Goal: Transaction & Acquisition: Purchase product/service

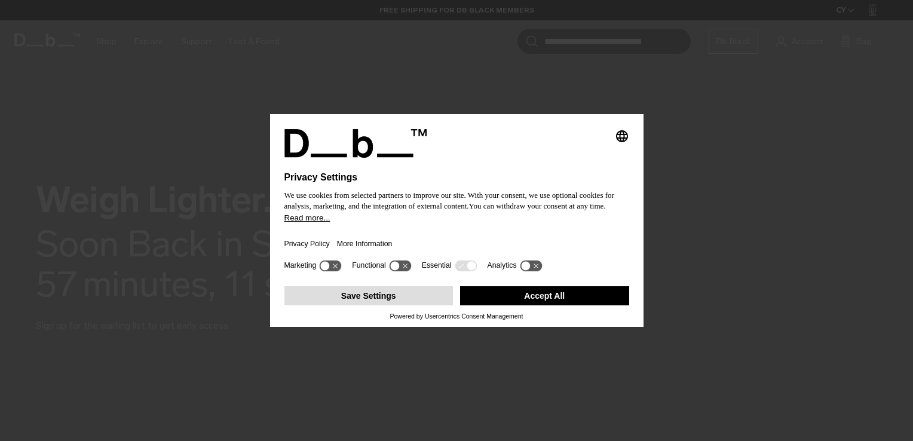
click at [374, 298] on button "Save Settings" at bounding box center [369, 295] width 169 height 19
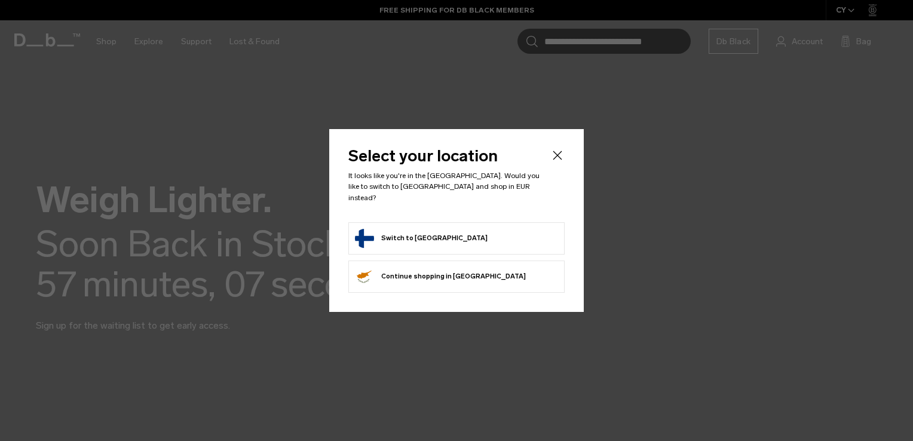
click at [417, 229] on button "Switch to Finland" at bounding box center [421, 238] width 133 height 19
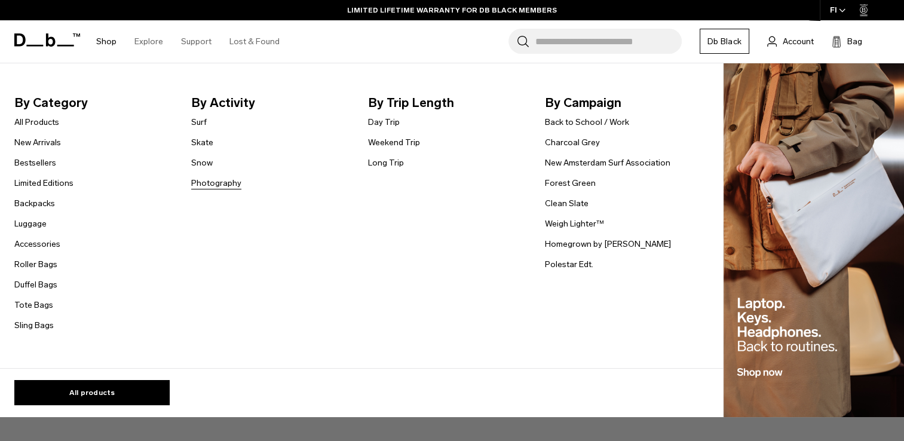
click at [230, 184] on link "Photography" at bounding box center [216, 183] width 50 height 13
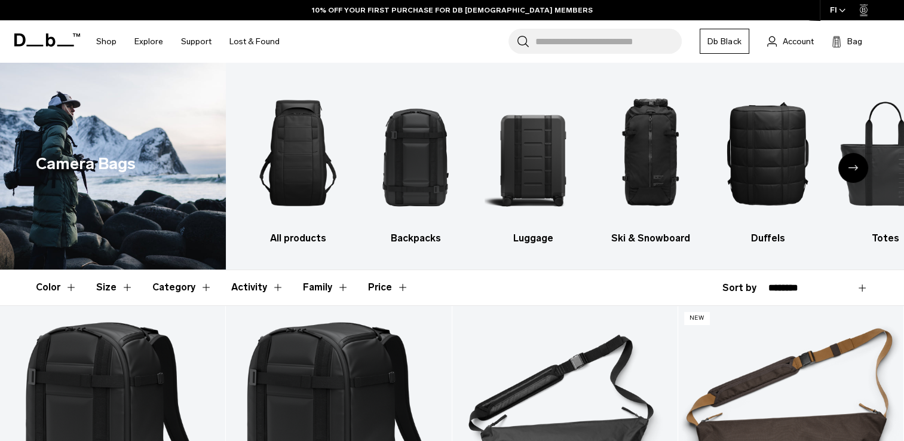
drag, startPoint x: 0, startPoint y: 0, endPoint x: 418, endPoint y: 286, distance: 506.6
click at [417, 286] on header "Color Size Category Activity Family Price" at bounding box center [452, 287] width 833 height 35
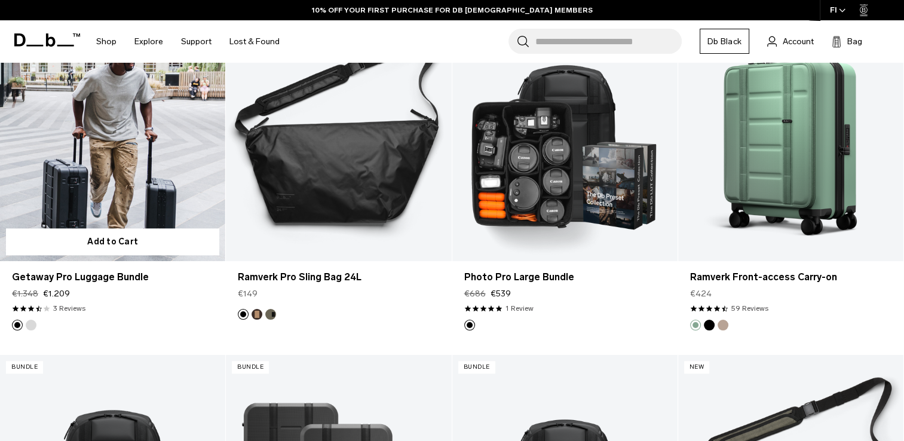
scroll to position [1315, 0]
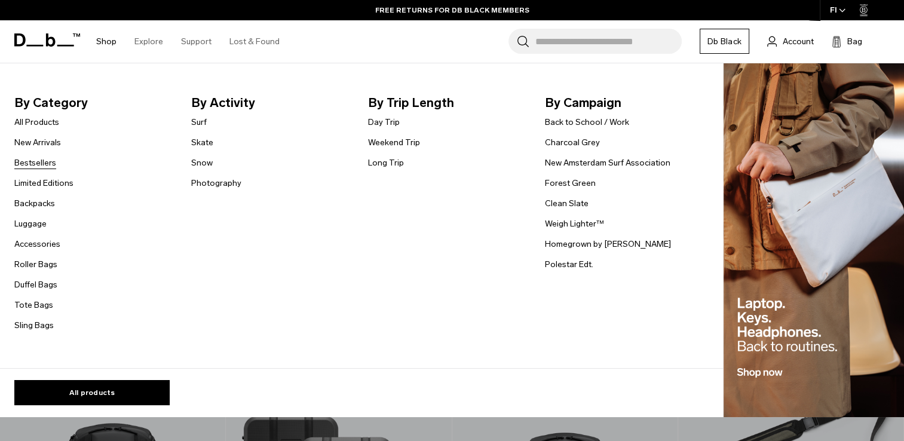
click at [36, 165] on link "Bestsellers" at bounding box center [35, 163] width 42 height 13
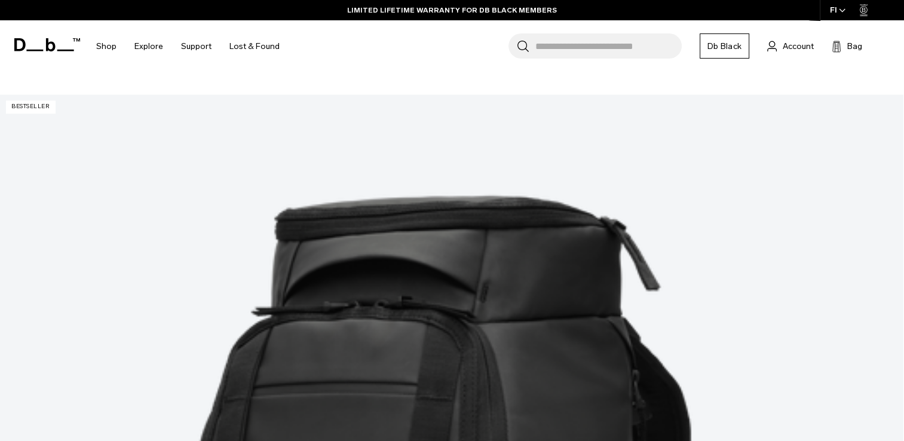
scroll to position [1435, 0]
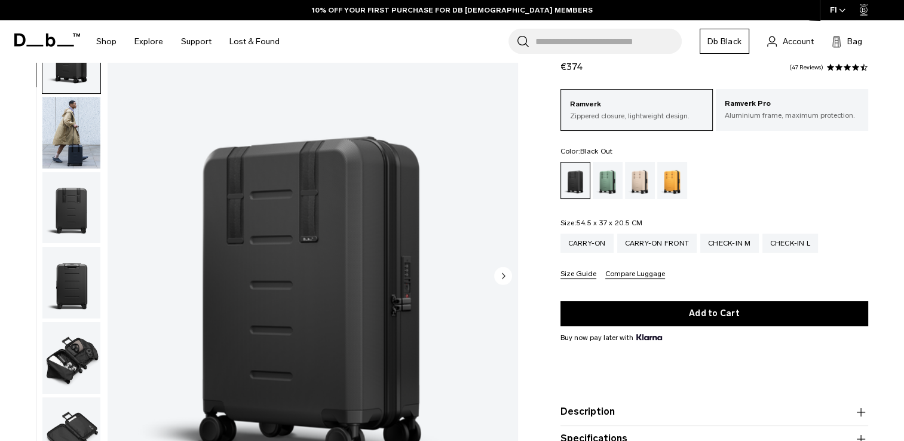
scroll to position [120, 0]
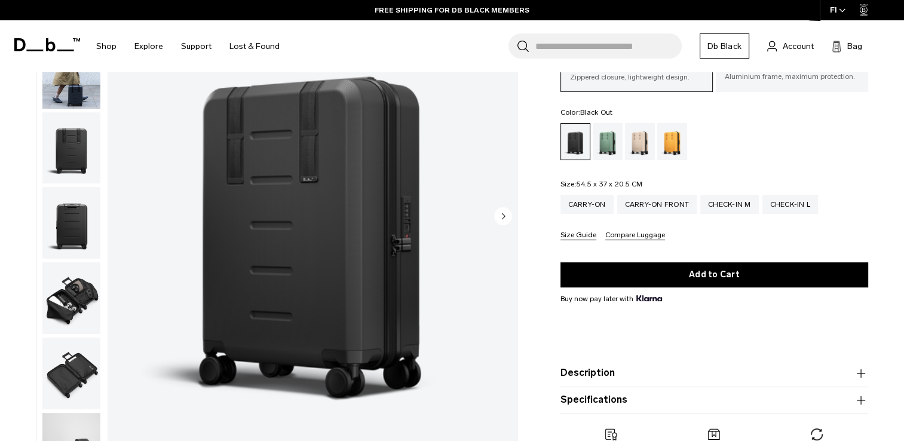
click at [76, 292] on img "button" at bounding box center [71, 298] width 58 height 72
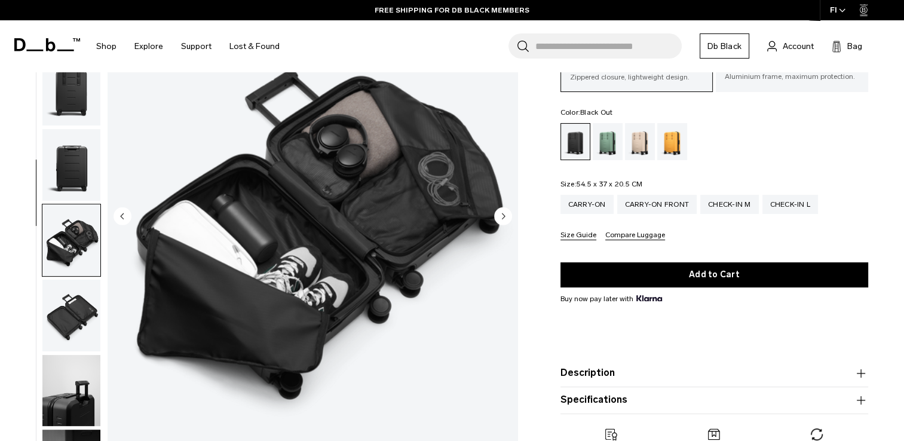
scroll to position [118, 0]
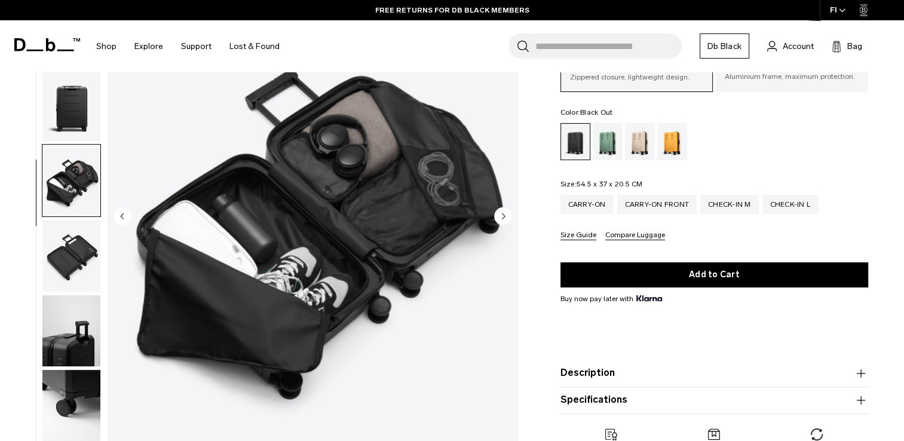
click at [73, 256] on img "button" at bounding box center [71, 256] width 58 height 72
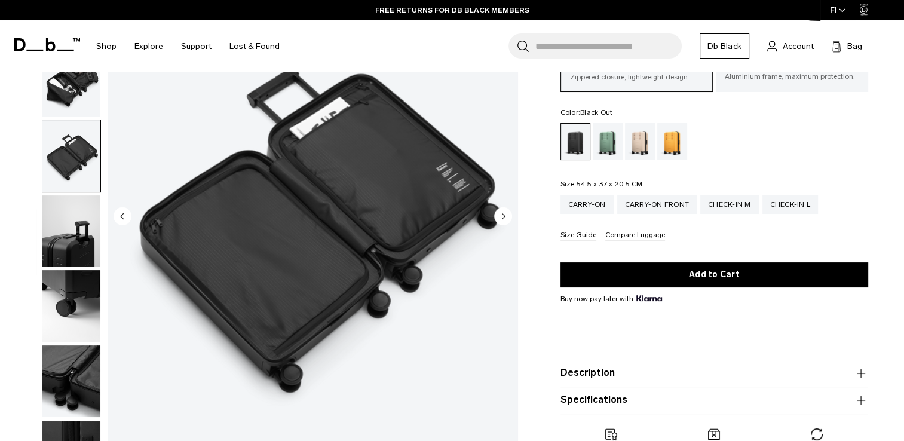
scroll to position [237, 0]
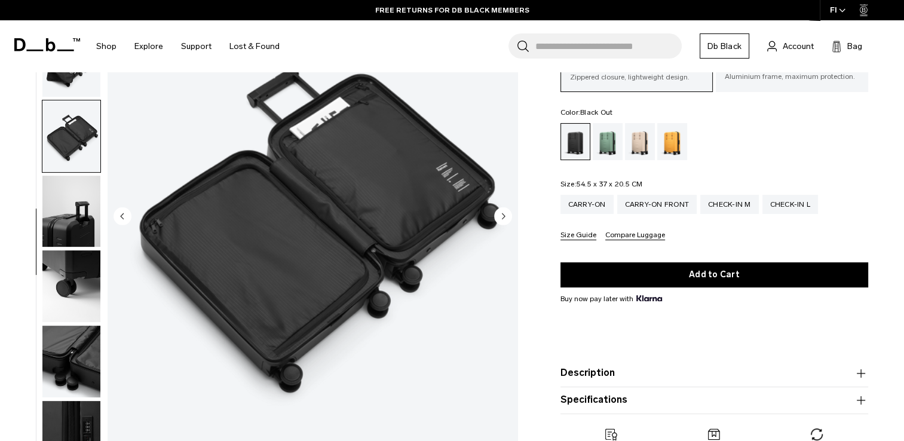
click at [78, 239] on img "button" at bounding box center [71, 212] width 58 height 72
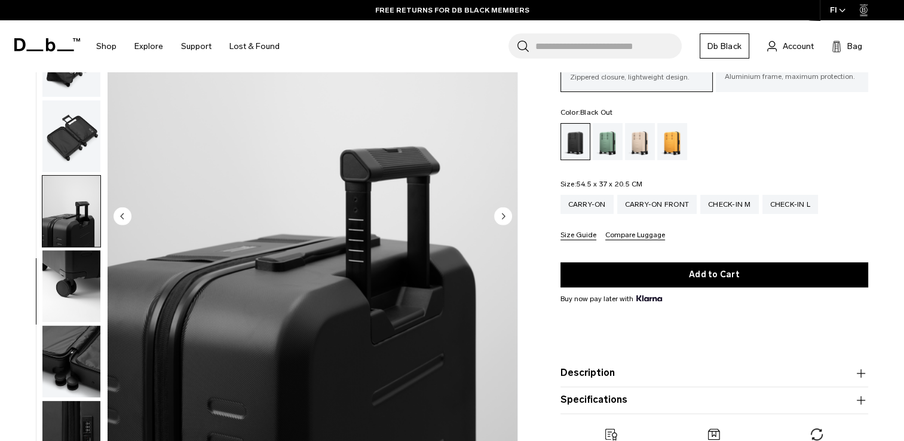
click at [73, 286] on img "button" at bounding box center [71, 286] width 58 height 72
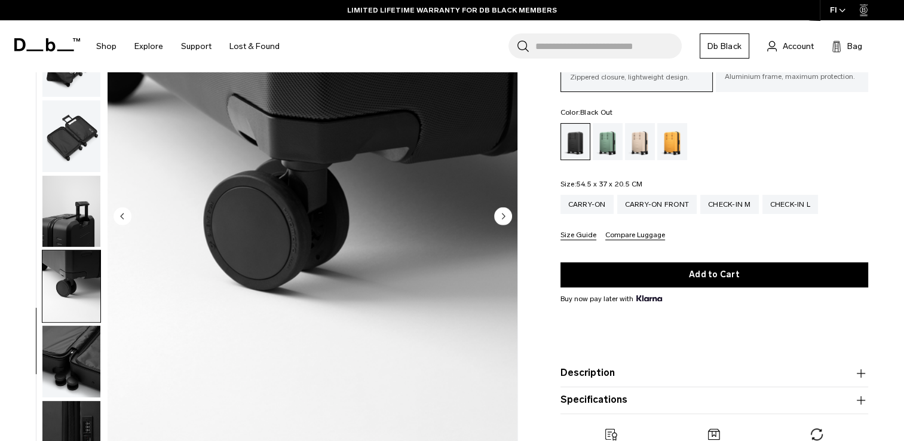
click at [71, 353] on img "button" at bounding box center [71, 362] width 58 height 72
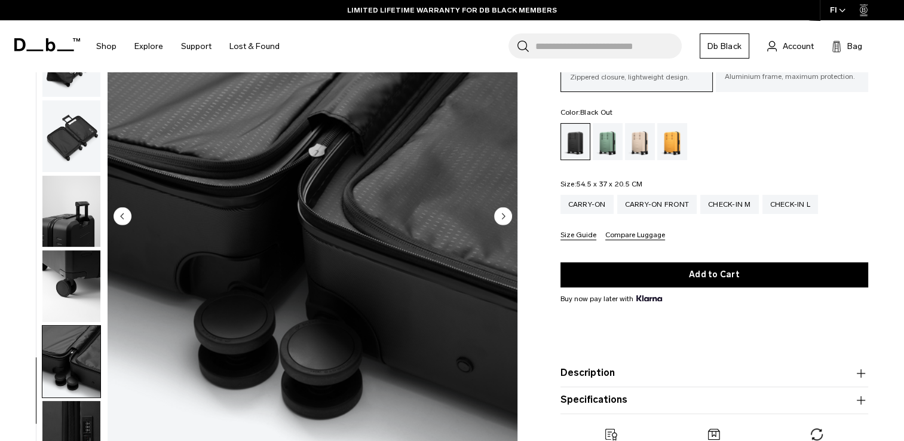
click at [77, 412] on img "button" at bounding box center [71, 437] width 58 height 72
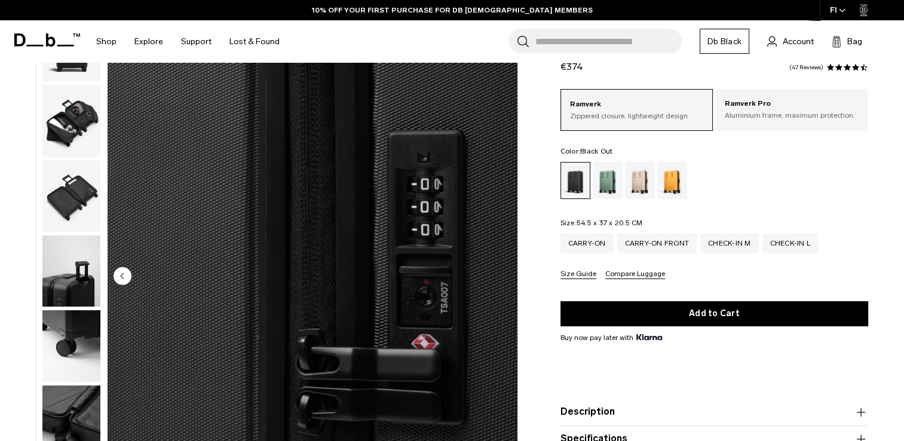
scroll to position [0, 0]
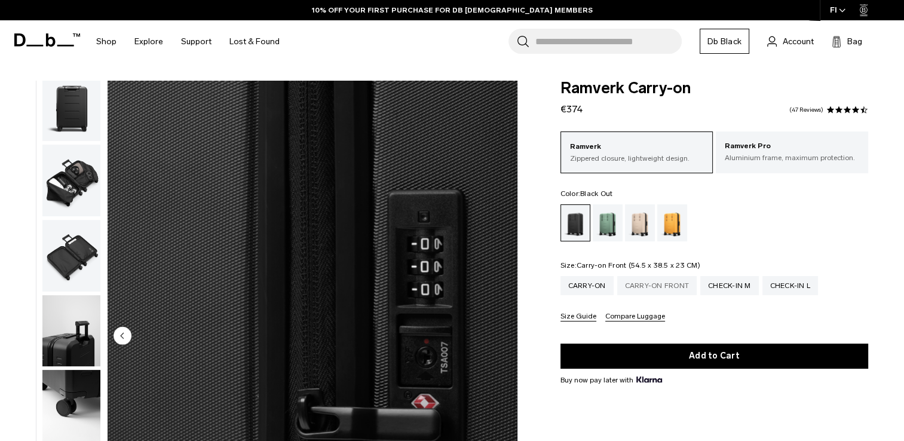
click at [654, 286] on div "Carry-on Front" at bounding box center [658, 285] width 80 height 19
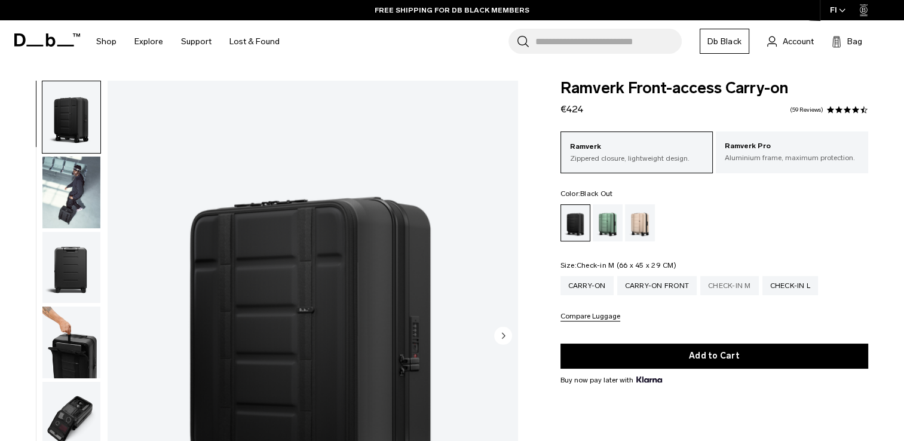
click at [723, 288] on div "Check-in M" at bounding box center [730, 285] width 59 height 19
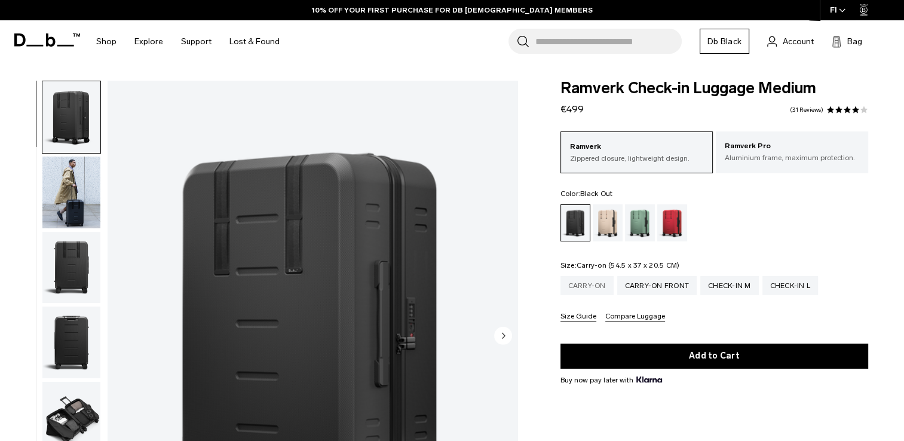
click at [584, 285] on div "Carry-on" at bounding box center [587, 285] width 53 height 19
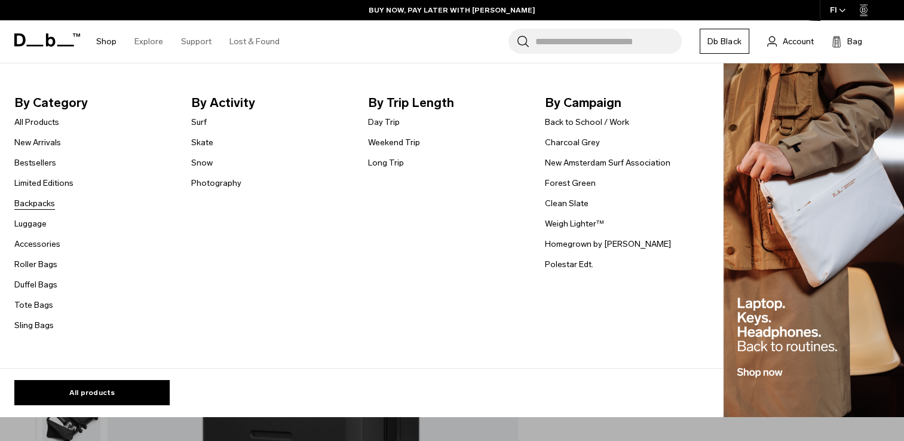
click at [42, 204] on link "Backpacks" at bounding box center [34, 203] width 41 height 13
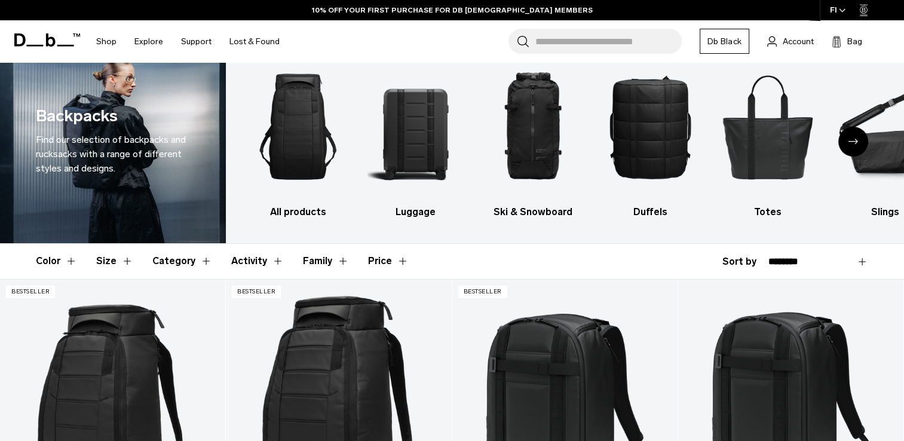
scroll to position [60, 0]
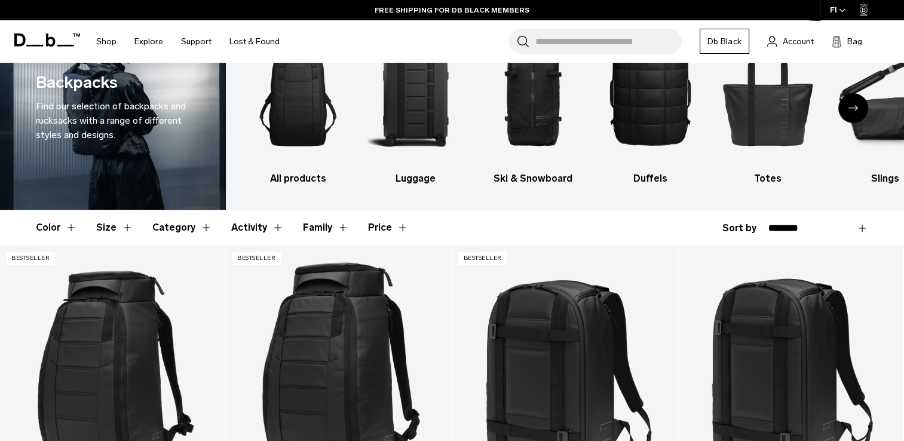
click at [380, 227] on button "Price" at bounding box center [388, 227] width 41 height 35
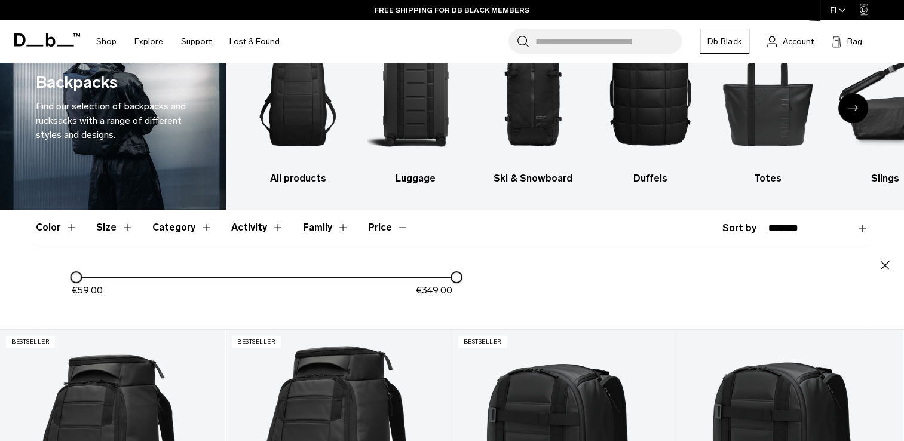
click at [380, 227] on button "Price" at bounding box center [388, 227] width 41 height 35
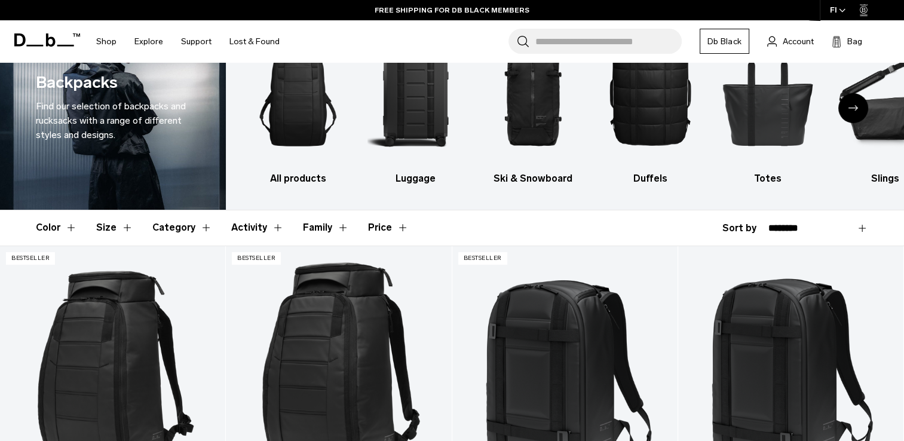
click at [861, 226] on select "**********" at bounding box center [819, 228] width 100 height 11
select select "**********"
click at [769, 223] on select "**********" at bounding box center [819, 228] width 100 height 11
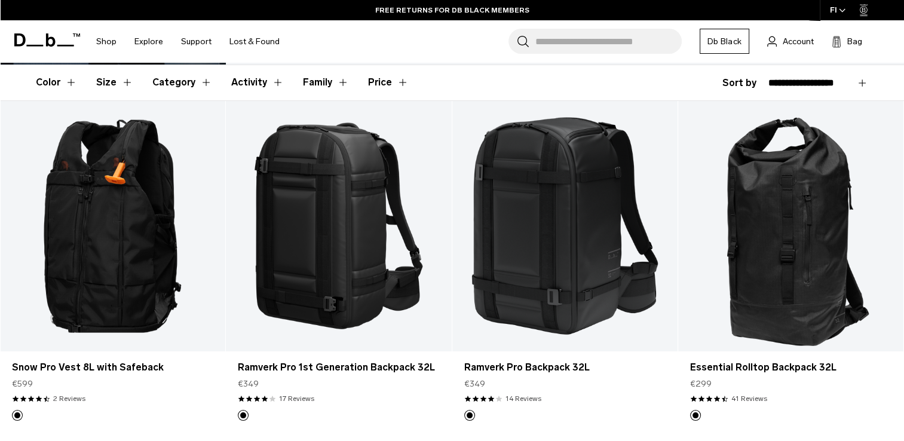
scroll to position [239, 0]
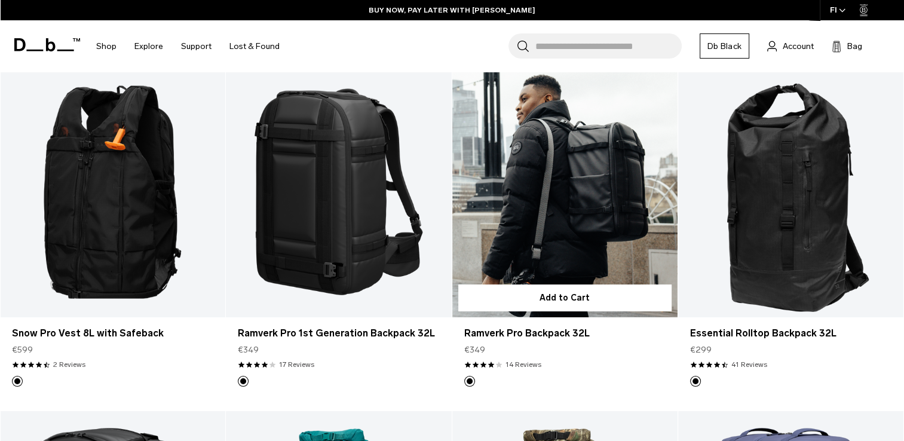
click at [571, 248] on link "Ramverk Pro Backpack 32L" at bounding box center [565, 192] width 225 height 250
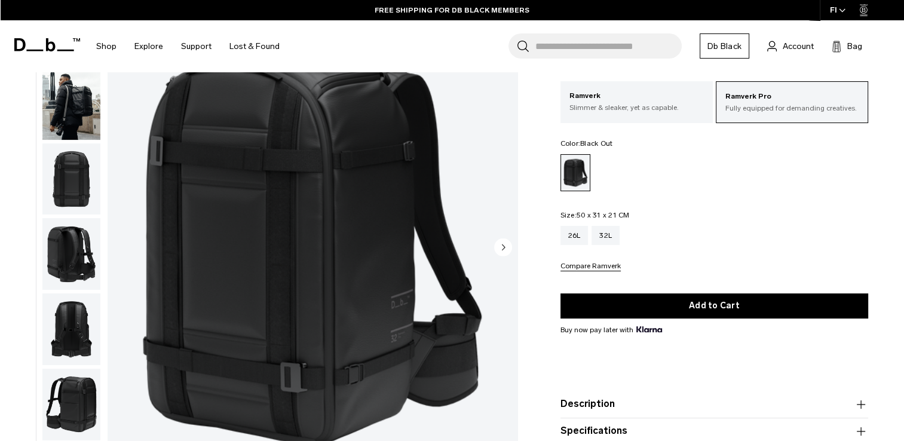
scroll to position [60, 0]
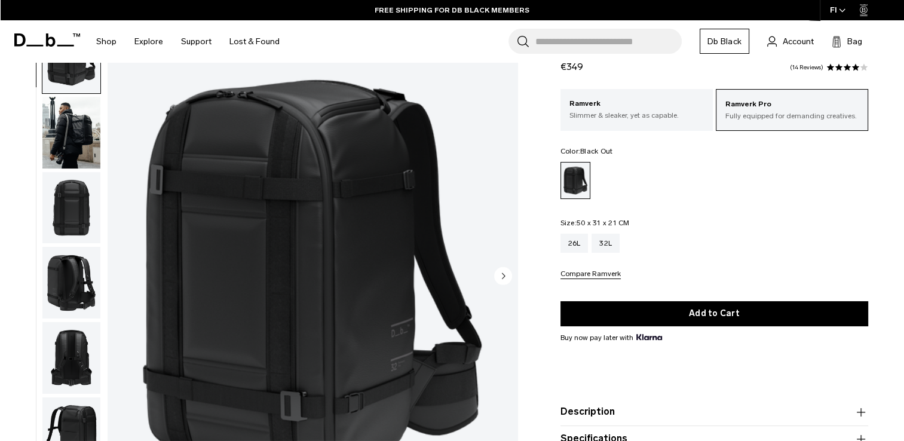
click at [503, 281] on circle "Next slide" at bounding box center [503, 276] width 18 height 18
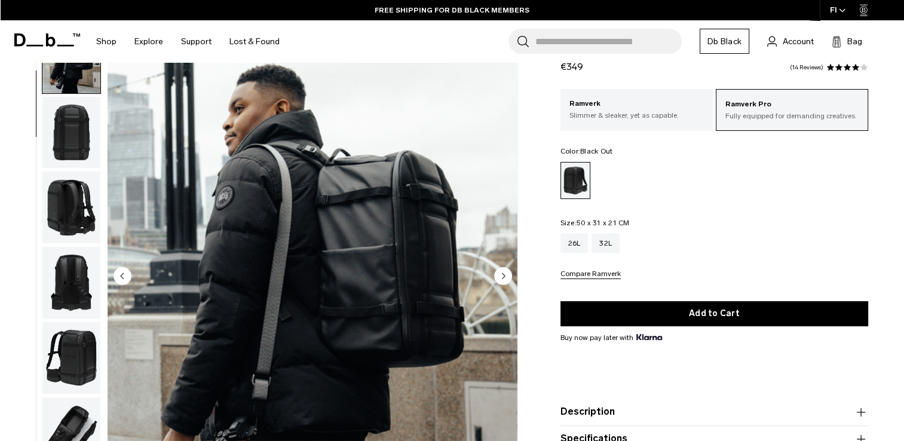
click at [503, 279] on circle "Next slide" at bounding box center [503, 276] width 18 height 18
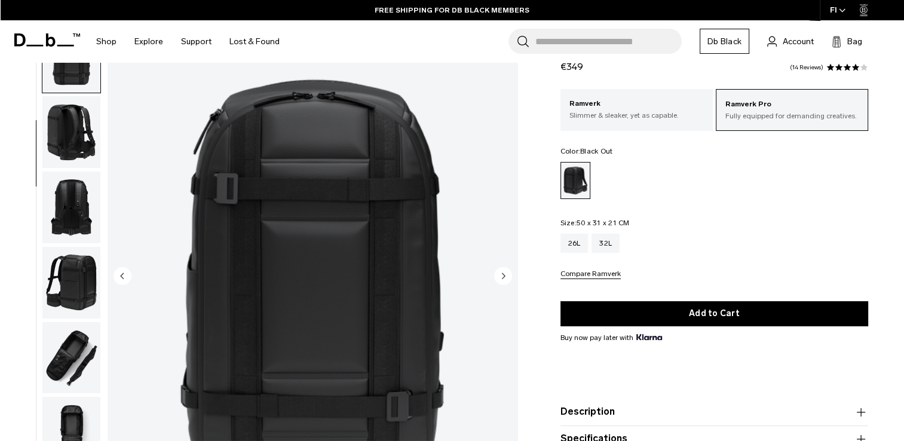
click at [503, 279] on circle "Next slide" at bounding box center [503, 276] width 18 height 18
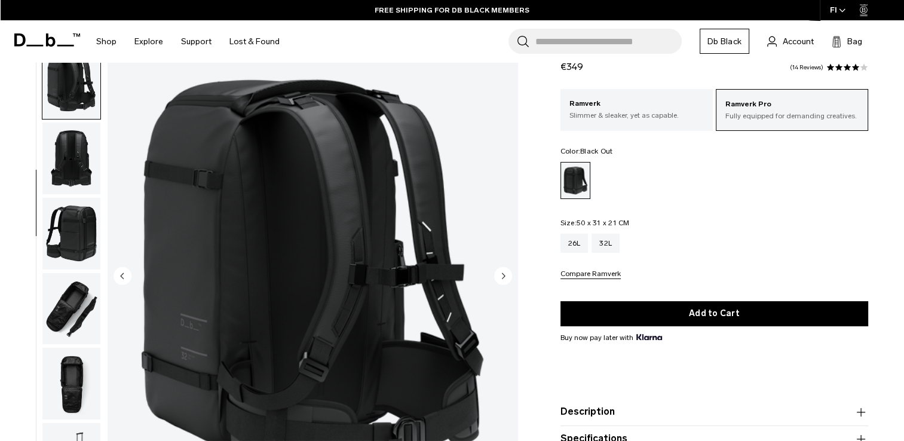
scroll to position [226, 0]
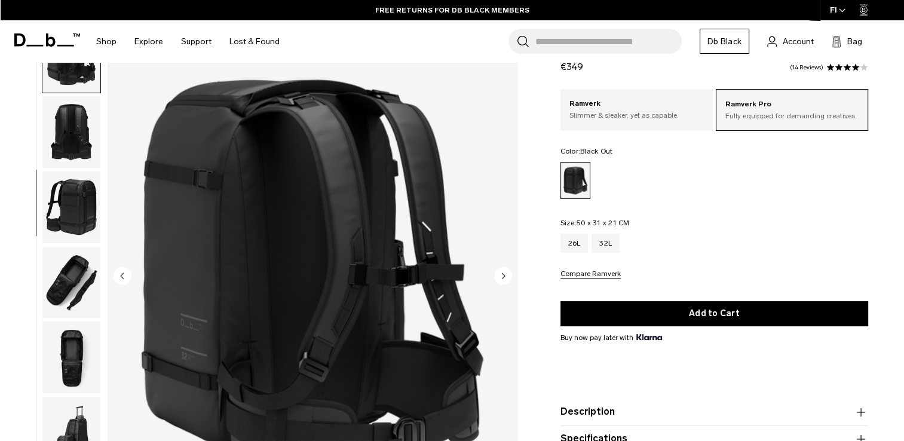
click at [503, 279] on circle "Next slide" at bounding box center [503, 276] width 18 height 18
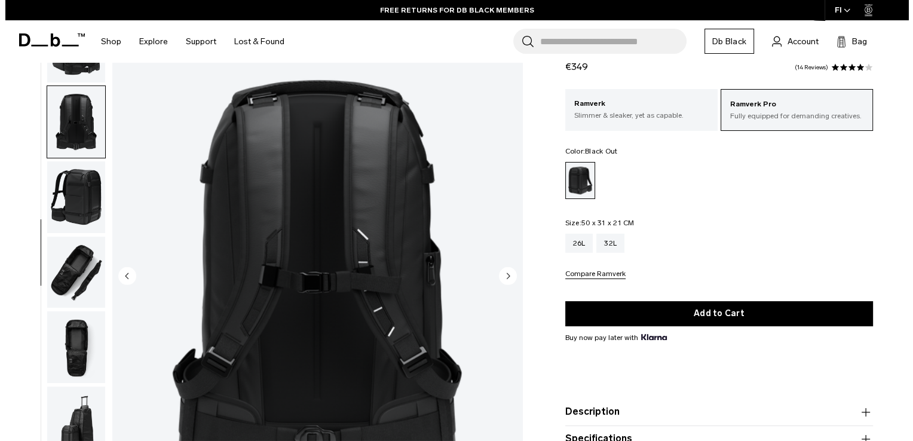
scroll to position [237, 0]
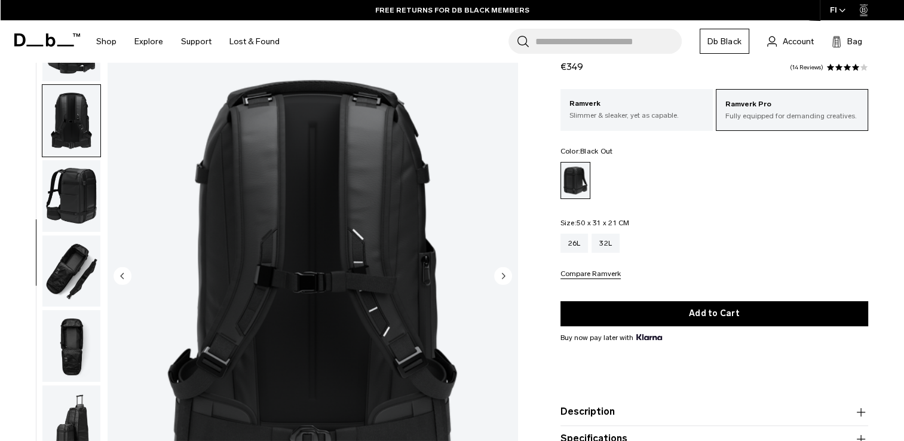
click at [504, 279] on circle "Next slide" at bounding box center [503, 276] width 18 height 18
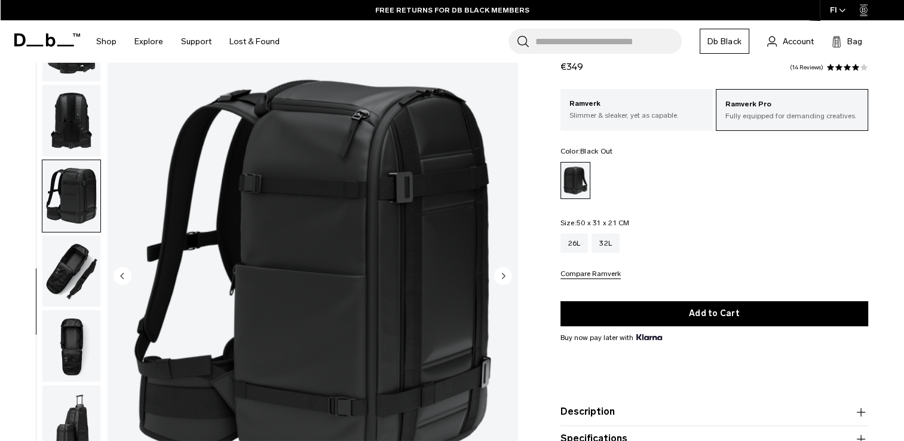
click at [504, 279] on circle "Next slide" at bounding box center [503, 276] width 18 height 18
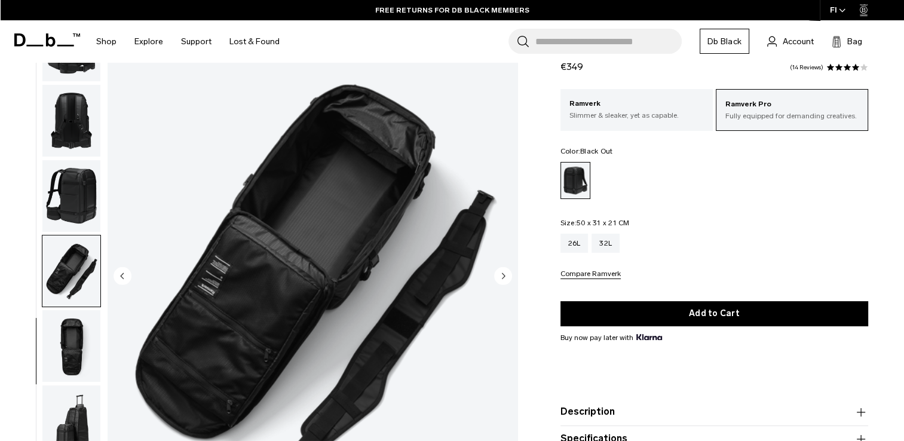
click at [505, 279] on circle "Next slide" at bounding box center [503, 276] width 18 height 18
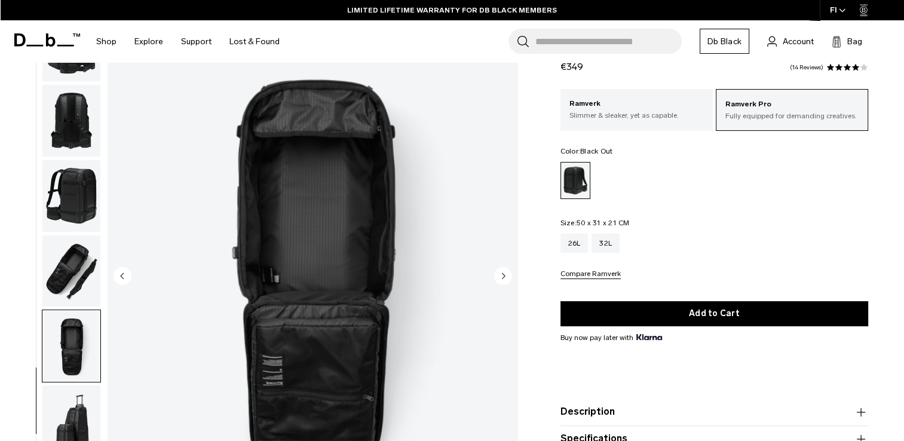
click at [505, 279] on circle "Next slide" at bounding box center [503, 276] width 18 height 18
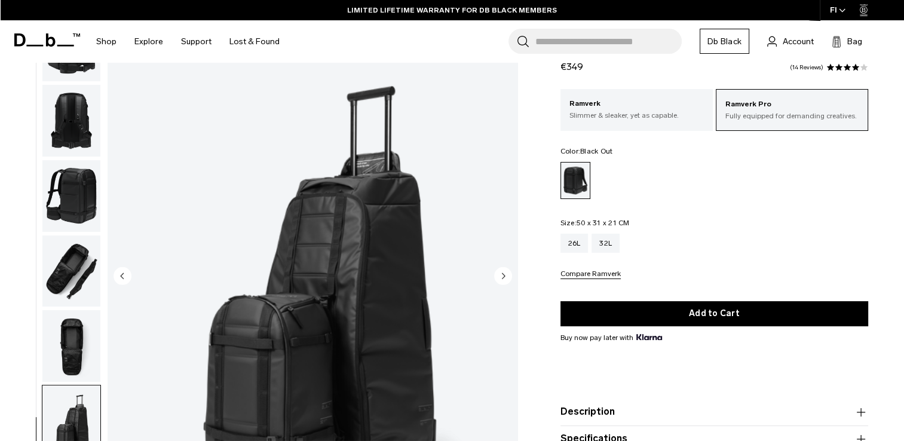
click at [505, 278] on circle "Next slide" at bounding box center [503, 276] width 18 height 18
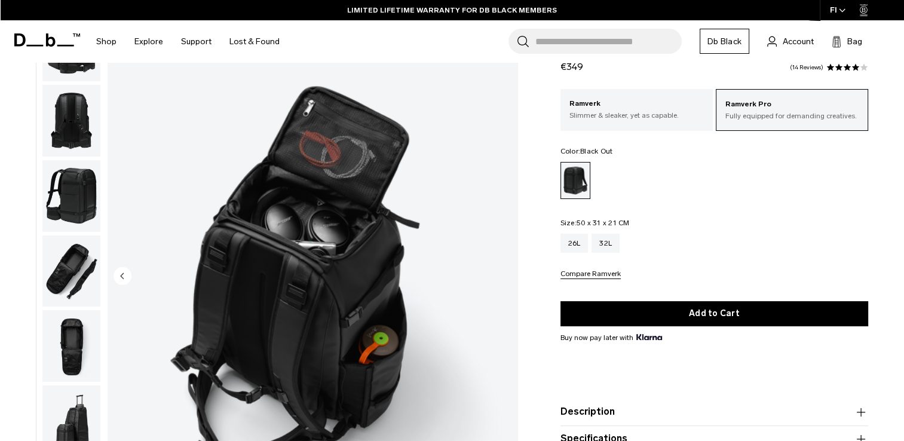
click at [505, 278] on img "10 / 10" at bounding box center [313, 277] width 410 height 512
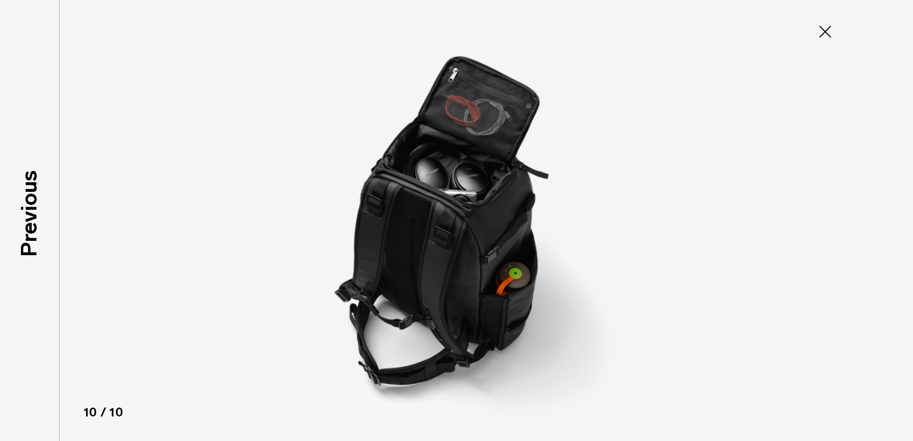
click at [830, 36] on icon at bounding box center [825, 31] width 19 height 19
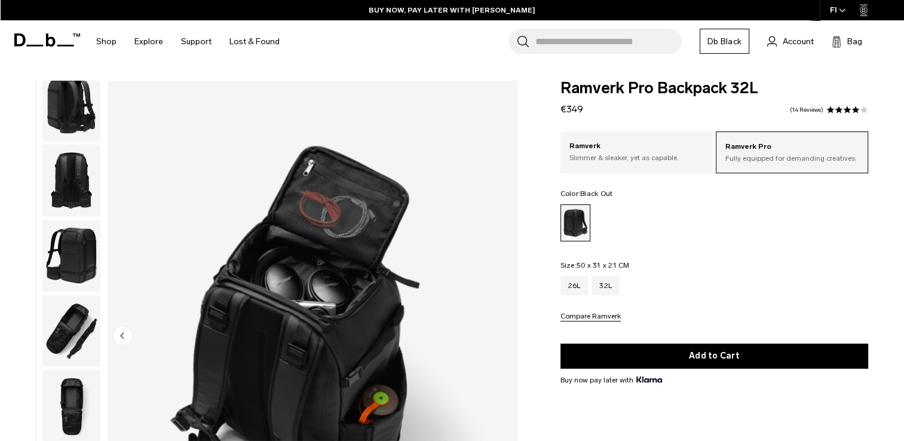
scroll to position [60, 0]
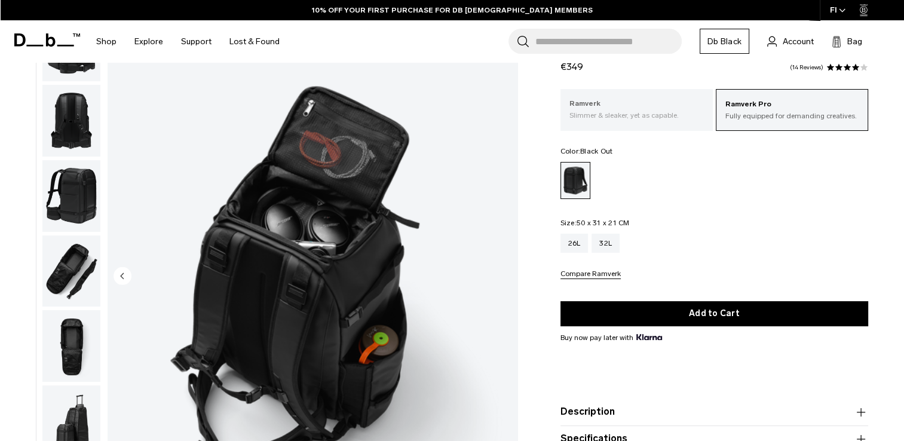
click at [600, 111] on p "Slimmer & sleaker, yet as capable." at bounding box center [637, 115] width 135 height 11
